Goal: Task Accomplishment & Management: Use online tool/utility

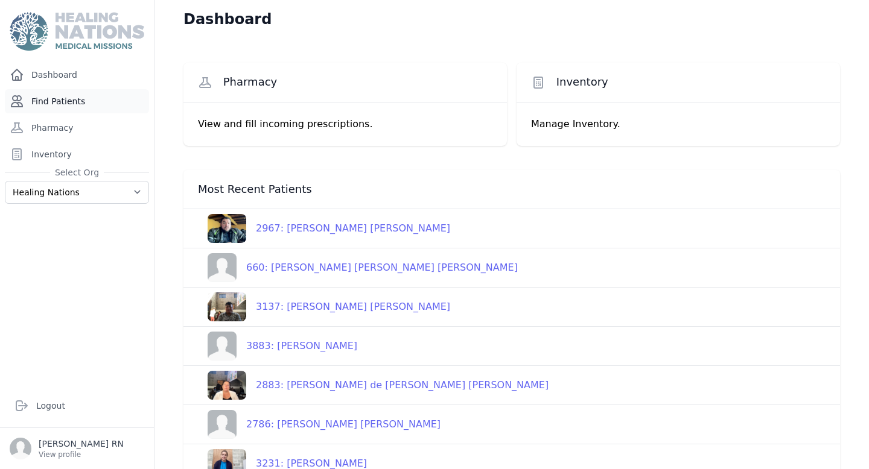
click at [62, 109] on link "Find Patients" at bounding box center [77, 101] width 144 height 24
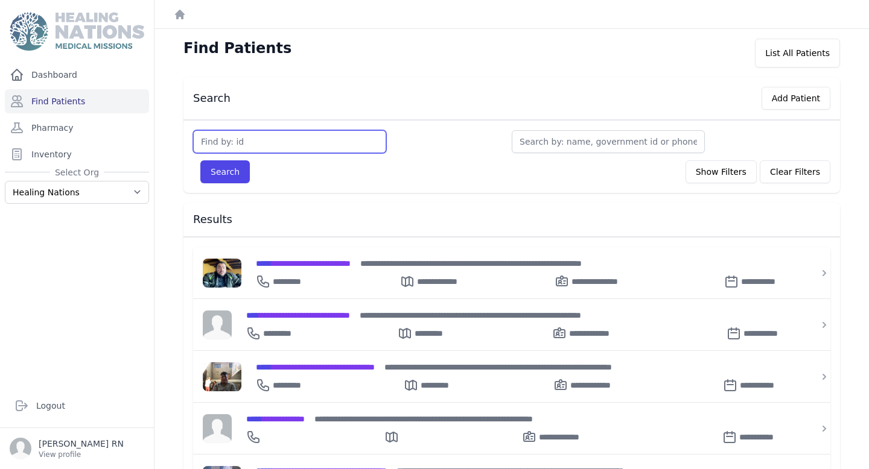
click at [256, 150] on input "text" at bounding box center [289, 141] width 193 height 23
type input "3773"
click at [236, 170] on button "Search" at bounding box center [224, 171] width 49 height 23
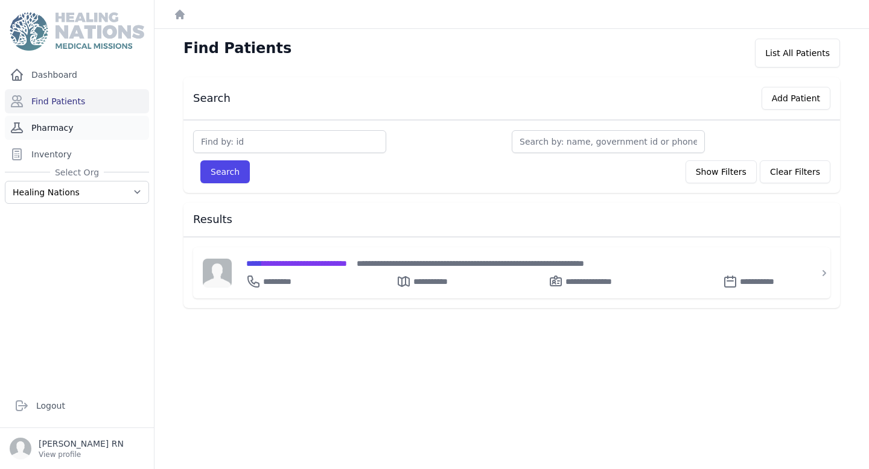
click at [104, 134] on link "Pharmacy" at bounding box center [77, 128] width 144 height 24
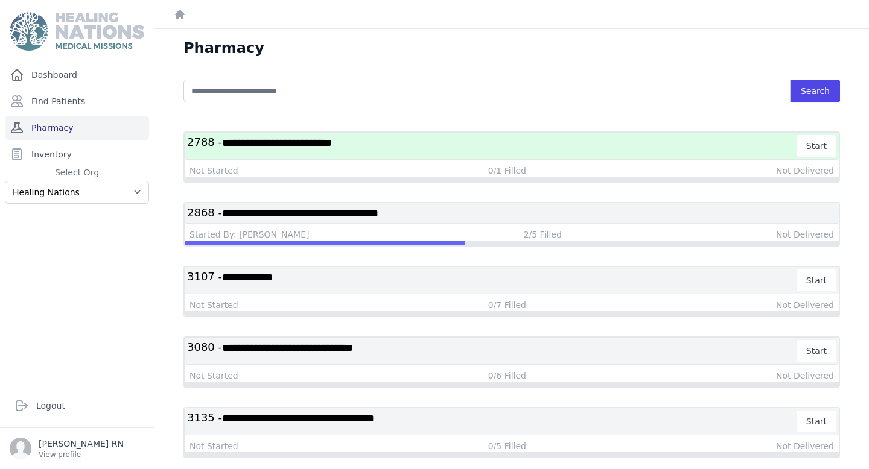
click at [52, 122] on link "Pharmacy" at bounding box center [77, 128] width 144 height 24
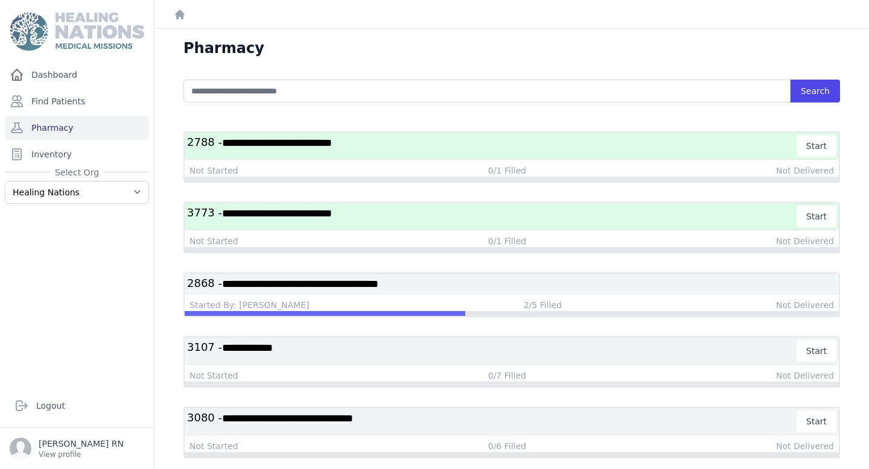
click at [428, 220] on h3 "**********" at bounding box center [492, 217] width 610 height 22
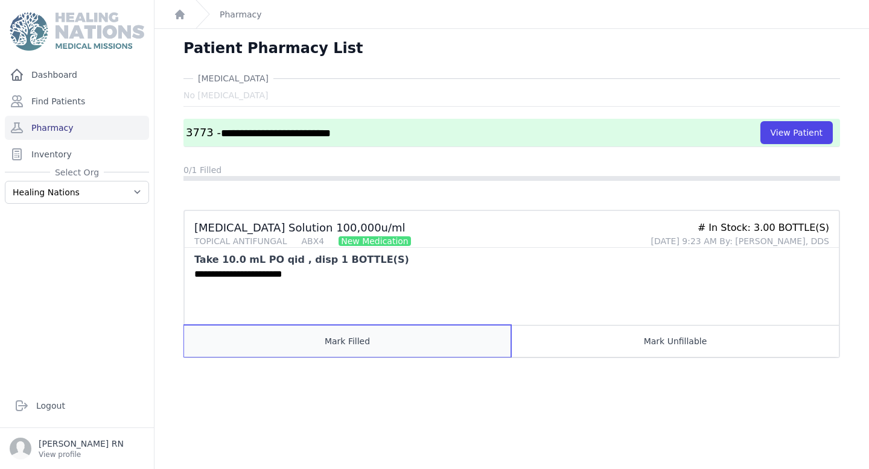
click at [290, 342] on button "Mark Filled" at bounding box center [347, 341] width 327 height 32
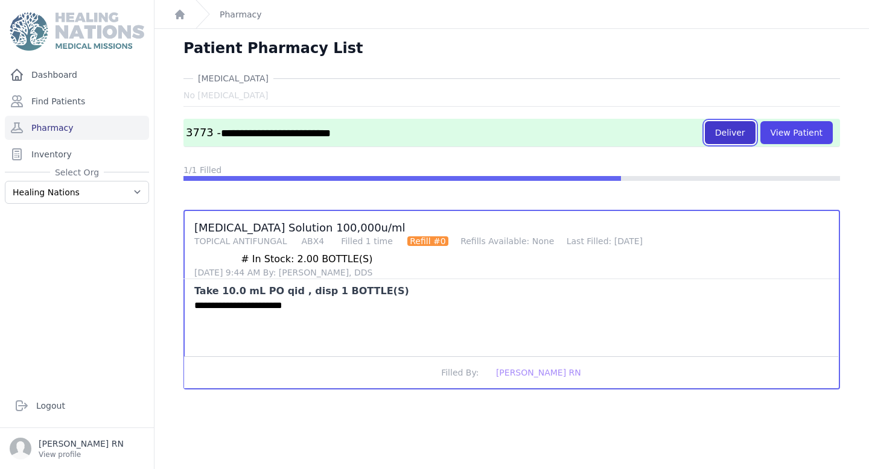
click at [730, 134] on button "Deliver" at bounding box center [730, 132] width 51 height 23
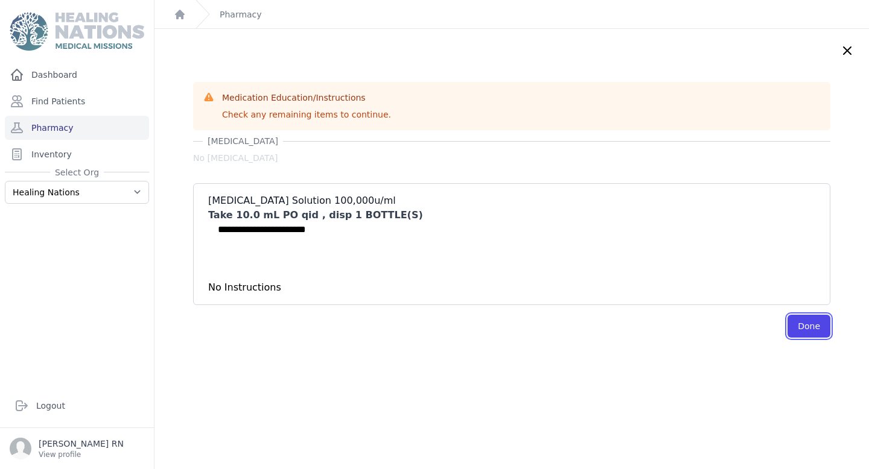
drag, startPoint x: 764, startPoint y: 324, endPoint x: 646, endPoint y: 293, distance: 122.8
click at [787, 324] on button "Done" at bounding box center [808, 326] width 43 height 23
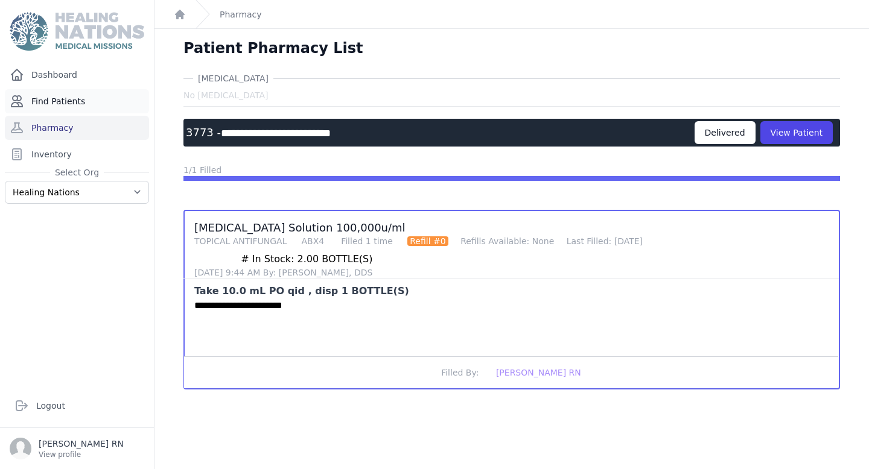
click at [106, 96] on link "Find Patients" at bounding box center [77, 101] width 144 height 24
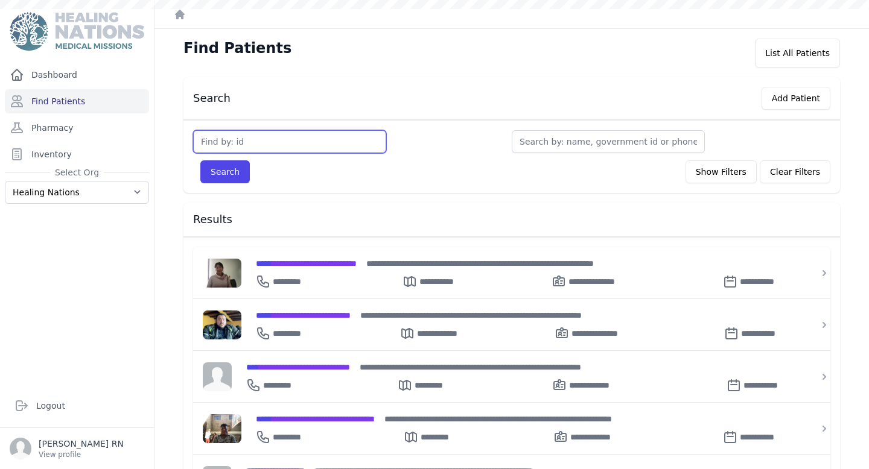
drag, startPoint x: 0, startPoint y: 0, endPoint x: 252, endPoint y: 148, distance: 292.1
click at [252, 149] on input "text" at bounding box center [289, 141] width 193 height 23
type input "356"
click at [217, 170] on button "Search" at bounding box center [224, 171] width 49 height 23
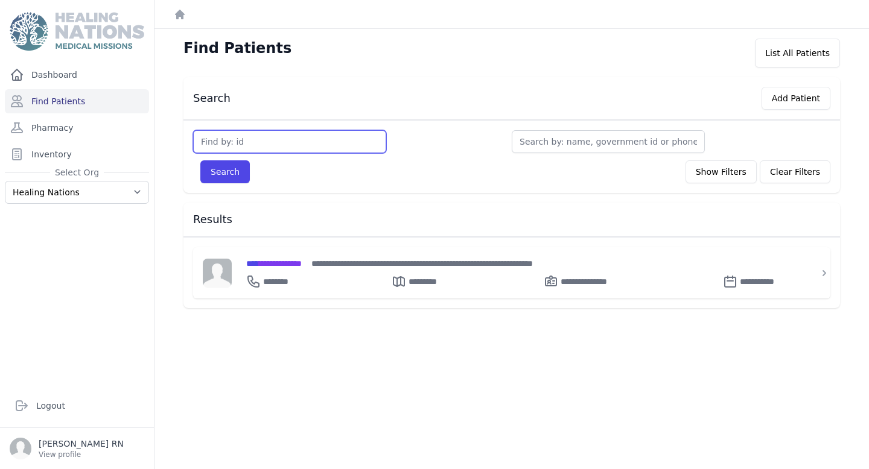
click at [263, 143] on input "text" at bounding box center [289, 141] width 193 height 23
type input "265"
click at [211, 176] on button "Search" at bounding box center [224, 171] width 49 height 23
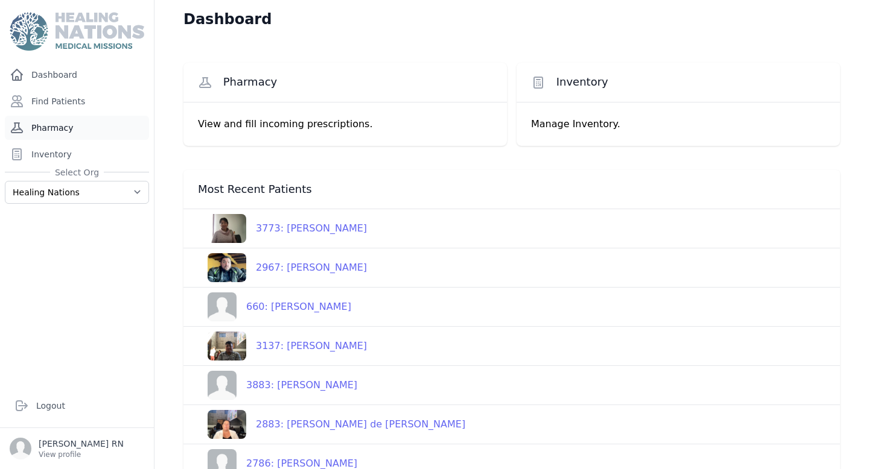
click at [74, 132] on link "Pharmacy" at bounding box center [77, 128] width 144 height 24
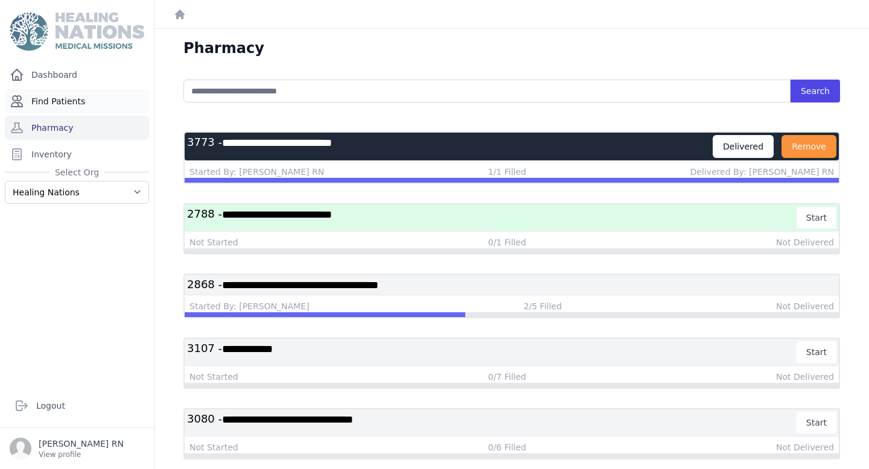
click at [39, 106] on link "Find Patients" at bounding box center [77, 101] width 144 height 24
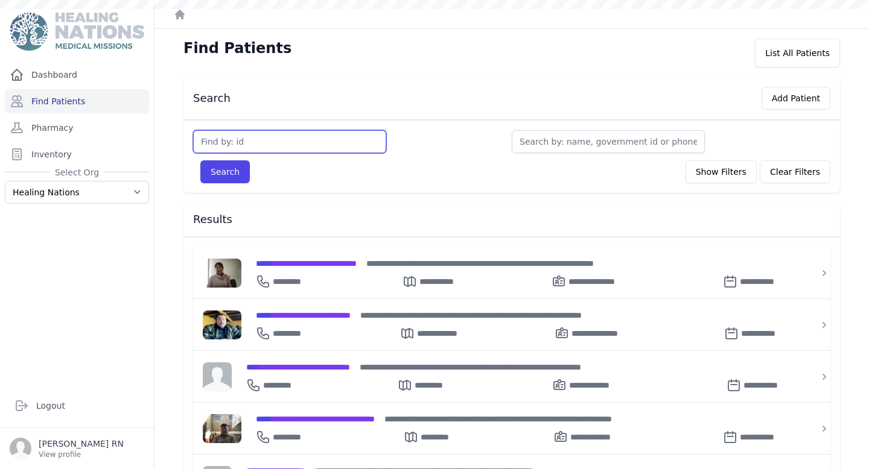
click at [265, 146] on input "text" at bounding box center [289, 141] width 193 height 23
type input "3683"
click at [200, 160] on button "Search" at bounding box center [224, 171] width 49 height 23
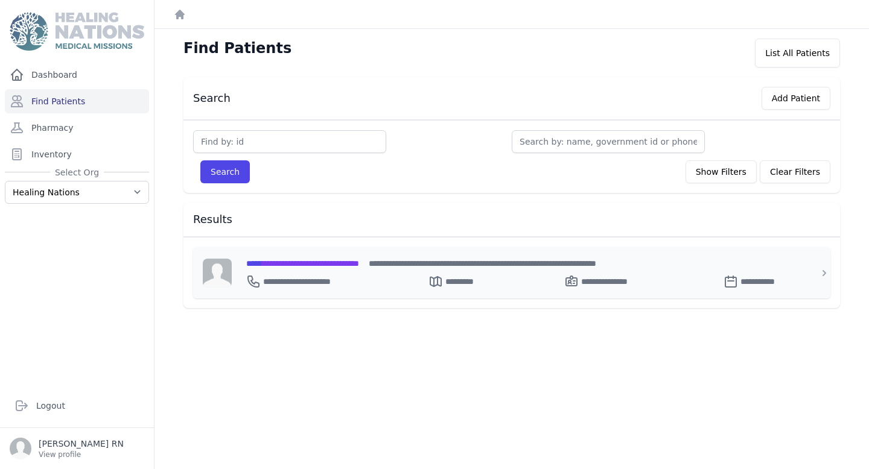
click at [341, 263] on span "**********" at bounding box center [302, 263] width 113 height 8
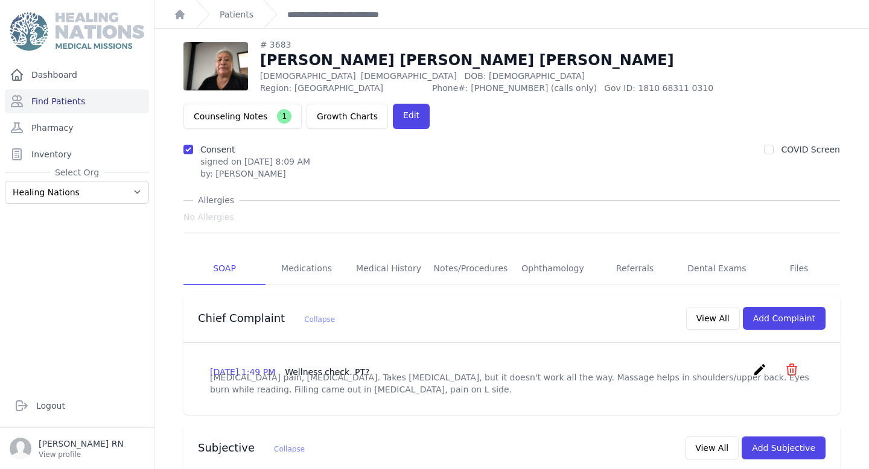
click at [62, 87] on div "Dashboard Find Patients Pharmacy Inventory Select Org Healing Nations Training …" at bounding box center [77, 219] width 154 height 312
drag, startPoint x: 68, startPoint y: 96, endPoint x: 236, endPoint y: 7, distance: 190.2
